Goal: Task Accomplishment & Management: Manage account settings

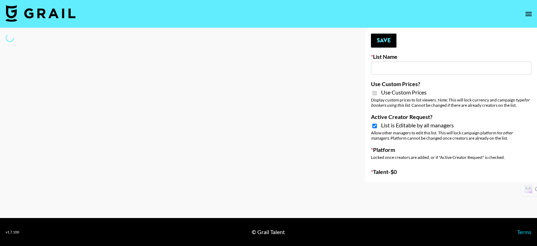
type input "Dime Beauty"
checkbox input "true"
select select "Brand"
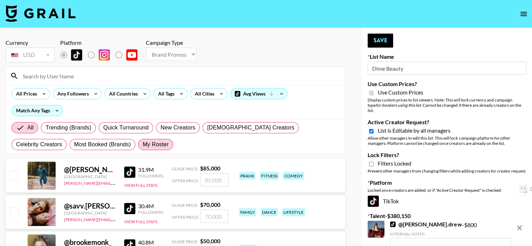
click at [143, 144] on span "My Roster" at bounding box center [156, 144] width 26 height 8
click at [143, 144] on input "My Roster" at bounding box center [143, 144] width 0 height 0
radio input "true"
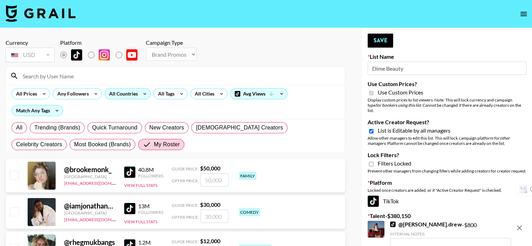
click at [125, 97] on div "All Countries" at bounding box center [122, 93] width 34 height 10
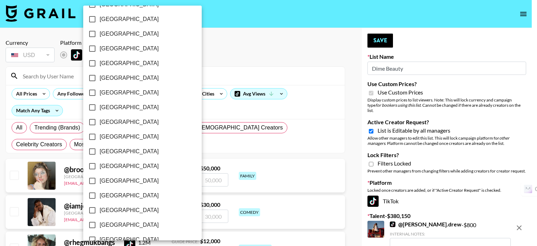
scroll to position [569, 0]
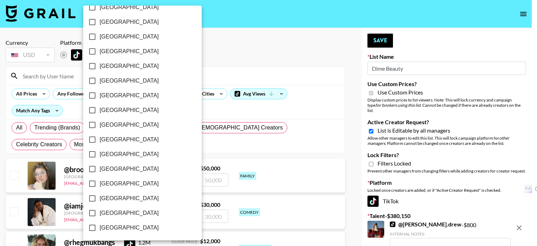
click at [92, 211] on input "[GEOGRAPHIC_DATA]" at bounding box center [92, 212] width 15 height 15
checkbox input "true"
click at [202, 132] on div at bounding box center [268, 123] width 537 height 246
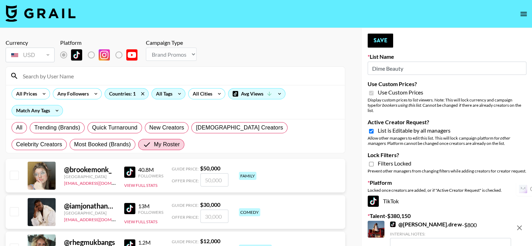
click at [162, 94] on div "All Tags" at bounding box center [163, 93] width 22 height 10
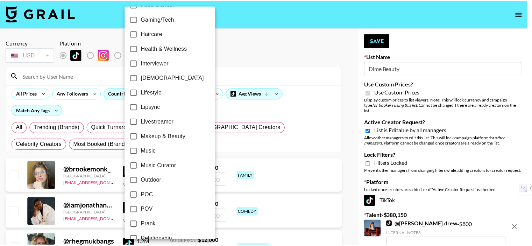
scroll to position [280, 0]
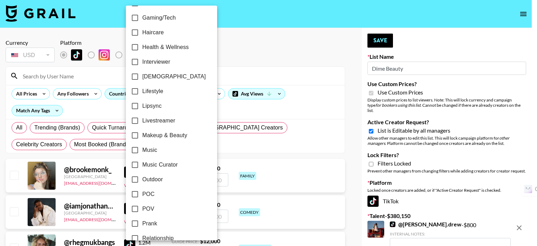
click at [160, 135] on span "Makeup & Beauty" at bounding box center [164, 135] width 45 height 8
click at [142, 135] on input "Makeup & Beauty" at bounding box center [135, 135] width 15 height 15
checkbox input "true"
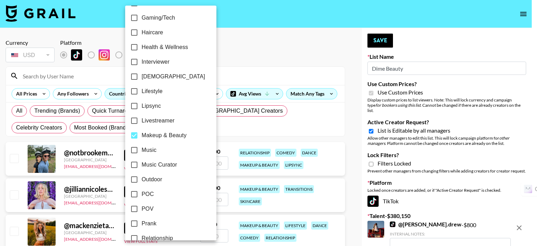
click at [241, 61] on div at bounding box center [268, 123] width 537 height 246
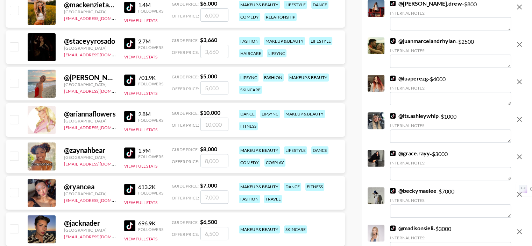
scroll to position [210, 0]
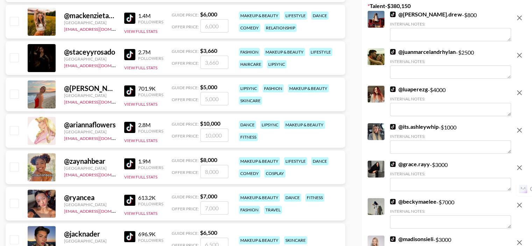
click at [13, 166] on input "checkbox" at bounding box center [14, 166] width 8 height 8
checkbox input "true"
type input "8000"
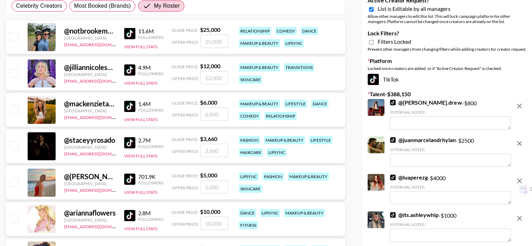
scroll to position [105, 0]
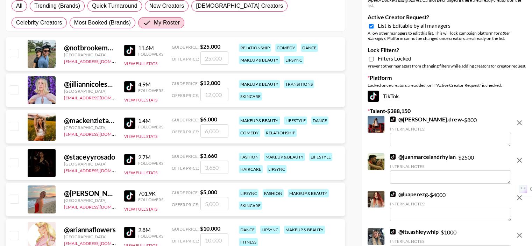
click at [14, 52] on input "checkbox" at bounding box center [14, 53] width 8 height 8
checkbox input "true"
type input "25000"
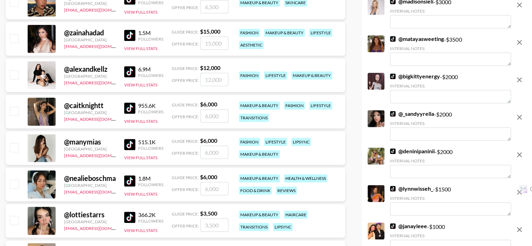
scroll to position [454, 0]
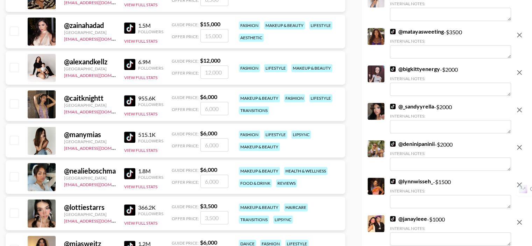
click at [17, 104] on input "checkbox" at bounding box center [14, 103] width 8 height 8
checkbox input "true"
type input "6000"
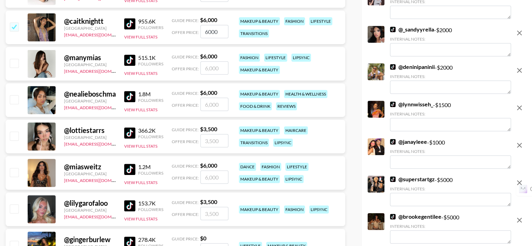
scroll to position [524, 0]
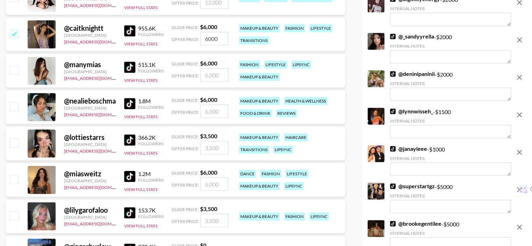
click at [16, 108] on input "checkbox" at bounding box center [14, 106] width 8 height 8
checkbox input "true"
type input "6000"
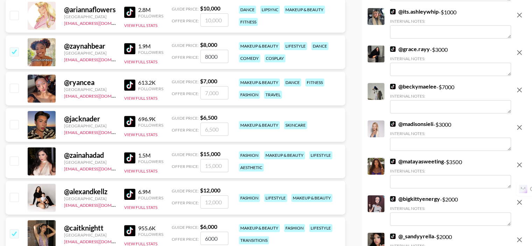
scroll to position [315, 0]
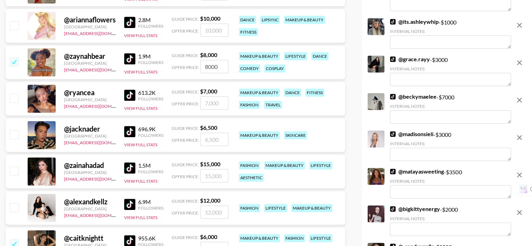
click at [17, 135] on input "checkbox" at bounding box center [14, 134] width 8 height 8
checkbox input "true"
type input "6500"
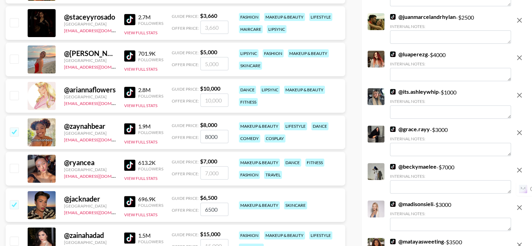
scroll to position [210, 0]
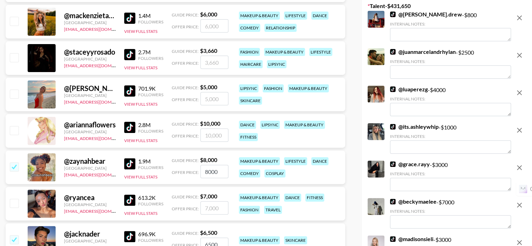
click at [16, 96] on input "checkbox" at bounding box center [14, 93] width 8 height 8
checkbox input "true"
type input "5000"
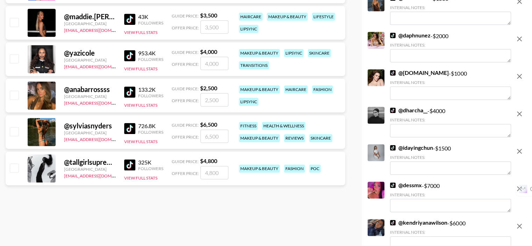
scroll to position [909, 0]
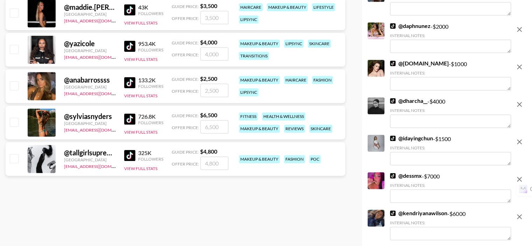
click at [14, 121] on input "checkbox" at bounding box center [14, 121] width 8 height 8
checkbox input "true"
type input "6500"
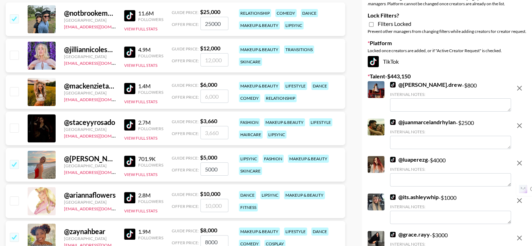
scroll to position [140, 0]
click at [16, 125] on input "checkbox" at bounding box center [14, 127] width 8 height 8
checkbox input "true"
type input "3660"
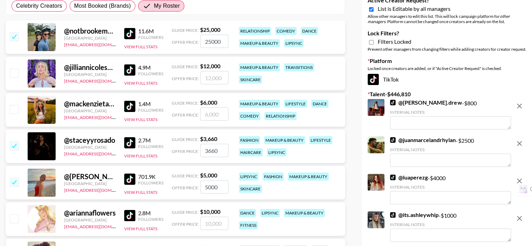
scroll to position [105, 0]
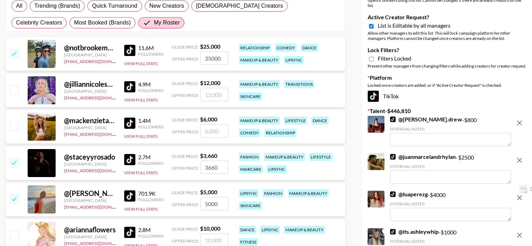
click at [16, 124] on input "checkbox" at bounding box center [14, 126] width 8 height 8
checkbox input "true"
type input "6000"
click at [15, 90] on input "checkbox" at bounding box center [14, 89] width 8 height 8
checkbox input "true"
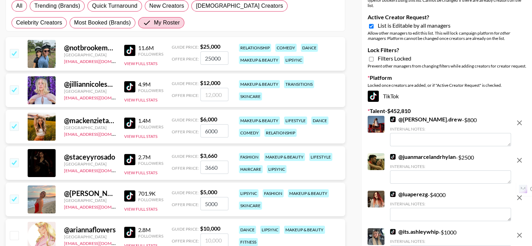
type input "12000"
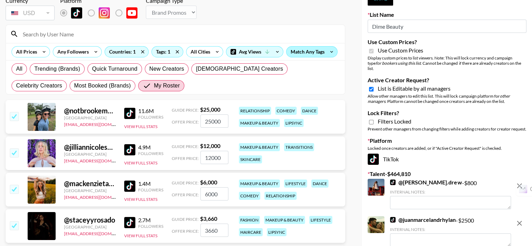
scroll to position [0, 0]
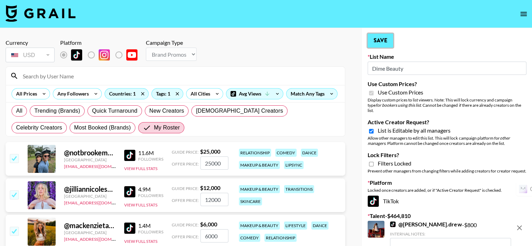
click at [380, 39] on button "Save" at bounding box center [380, 41] width 26 height 14
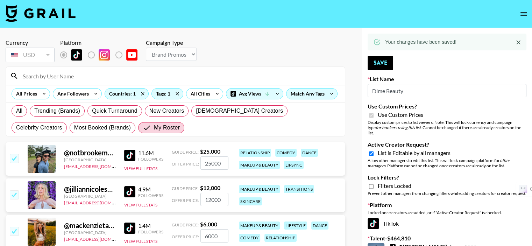
click at [517, 43] on icon "Close" at bounding box center [518, 42] width 4 height 4
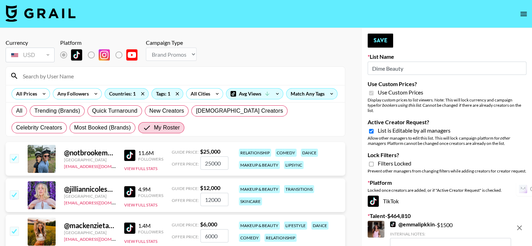
click at [82, 74] on input at bounding box center [180, 75] width 322 height 11
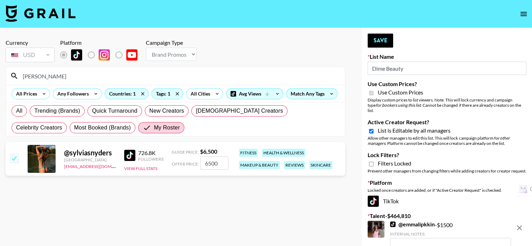
click at [81, 74] on input "[PERSON_NAME]" at bounding box center [180, 75] width 322 height 11
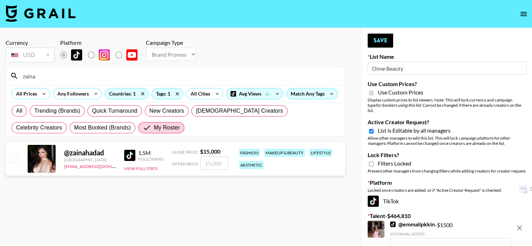
type input "zaina"
click at [15, 160] on input "checkbox" at bounding box center [14, 158] width 8 height 8
checkbox input "true"
type input "15000"
click at [386, 37] on button "Save" at bounding box center [380, 41] width 26 height 14
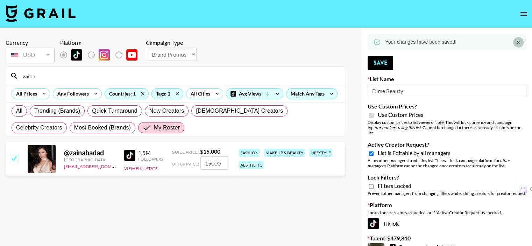
click at [516, 42] on icon "Close" at bounding box center [517, 42] width 7 height 7
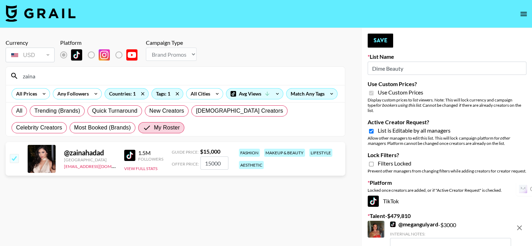
click at [106, 77] on input "zaina" at bounding box center [180, 75] width 322 height 11
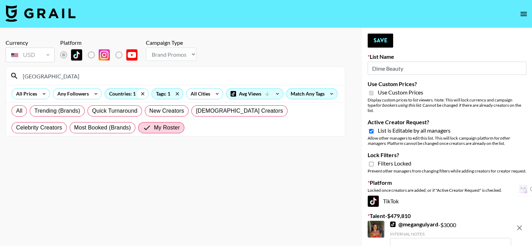
type input "[GEOGRAPHIC_DATA]"
click at [141, 94] on icon at bounding box center [142, 93] width 11 height 10
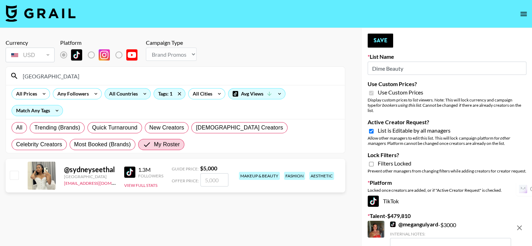
click at [13, 171] on input "checkbox" at bounding box center [14, 175] width 8 height 8
checkbox input "true"
type input "5000"
click at [391, 37] on button "Save" at bounding box center [380, 41] width 26 height 14
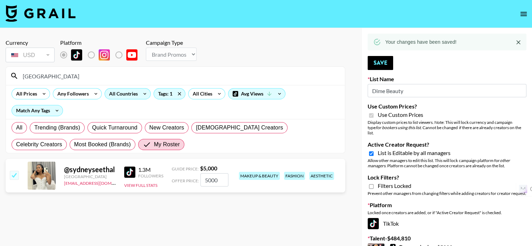
click at [521, 42] on button "Close" at bounding box center [518, 42] width 10 height 10
